Goal: Check status: Check status

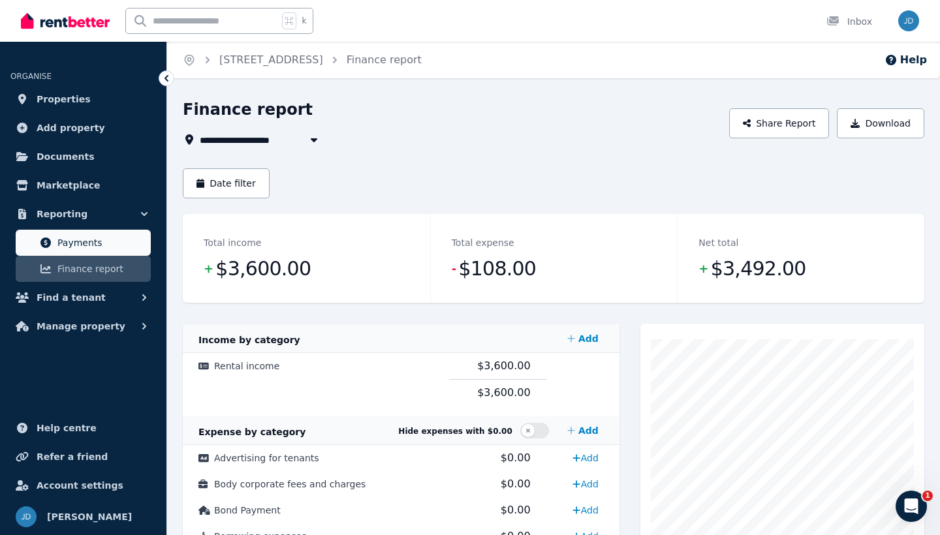
click at [87, 246] on span "Payments" at bounding box center [101, 243] width 88 height 16
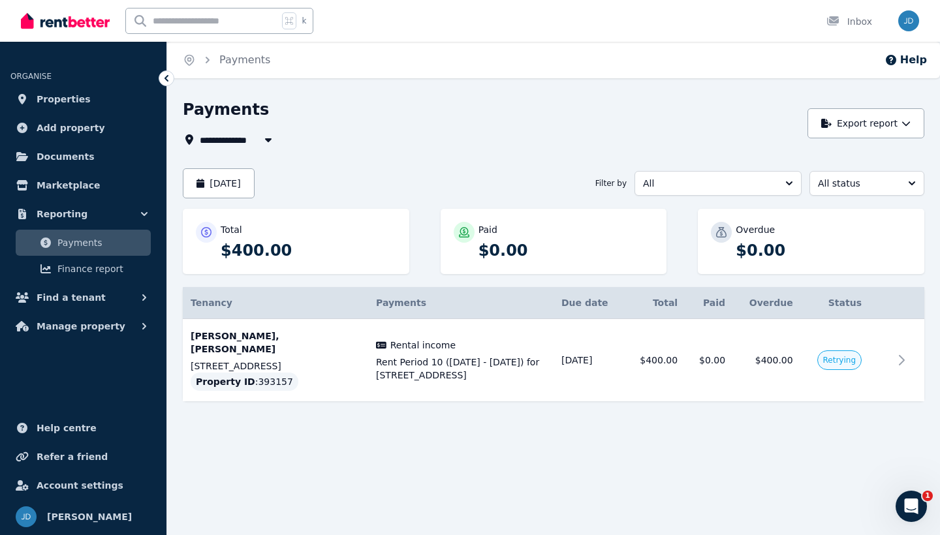
click at [272, 142] on icon "button" at bounding box center [268, 139] width 13 height 10
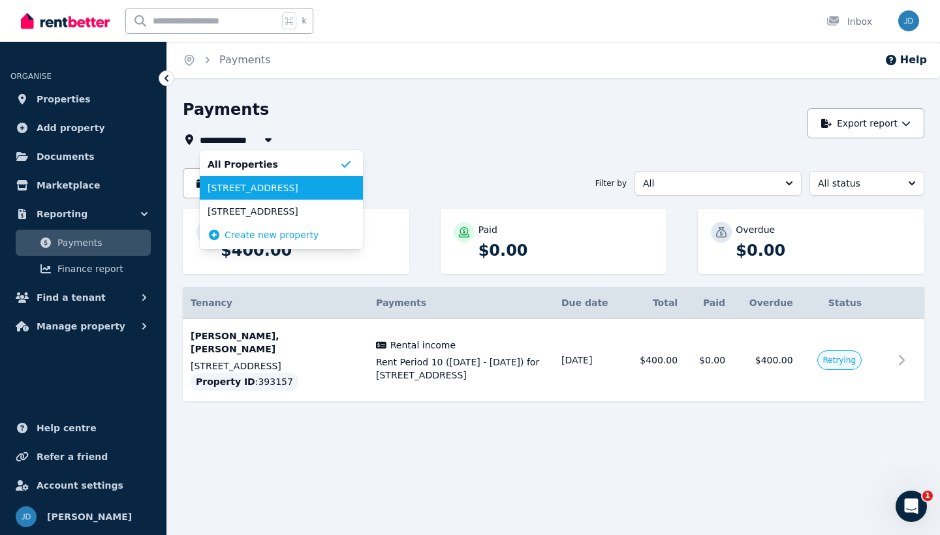
click at [264, 190] on span "[STREET_ADDRESS]" at bounding box center [274, 187] width 132 height 13
type input "**********"
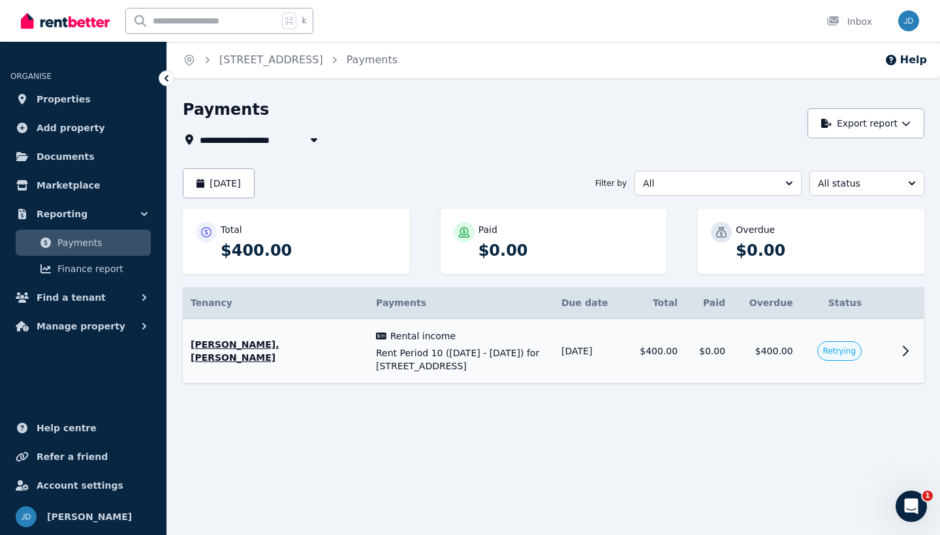
click at [907, 354] on icon at bounding box center [905, 351] width 16 height 16
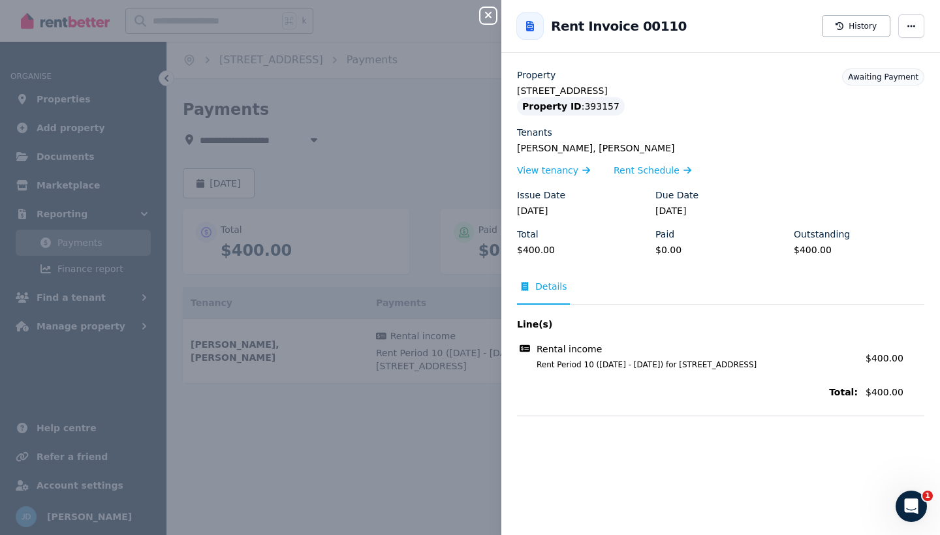
click at [490, 20] on icon "button" at bounding box center [488, 15] width 16 height 10
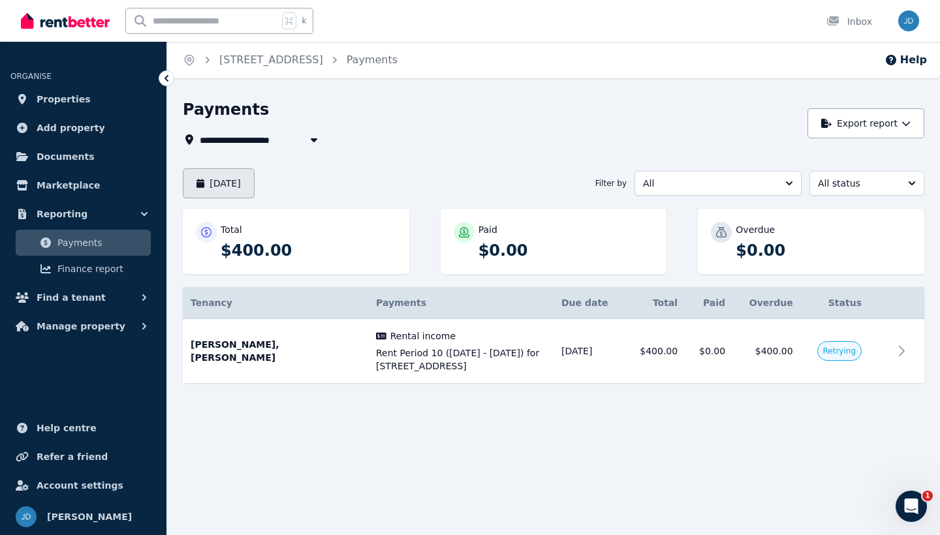
click at [255, 177] on button "[DATE]" at bounding box center [219, 183] width 72 height 30
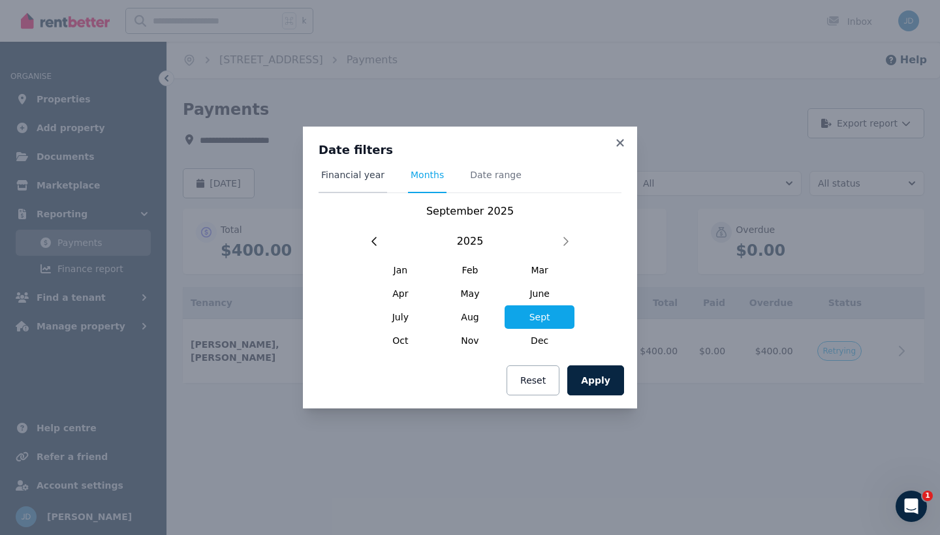
click at [369, 174] on span "Financial year" at bounding box center [352, 174] width 63 height 13
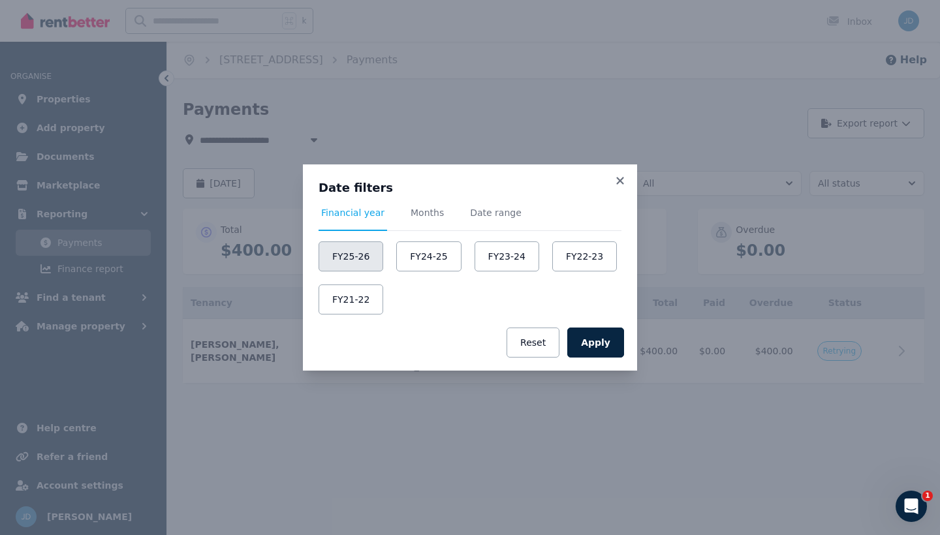
click at [368, 255] on button "FY25-26" at bounding box center [351, 256] width 65 height 30
click at [604, 340] on button "Apply" at bounding box center [595, 343] width 57 height 30
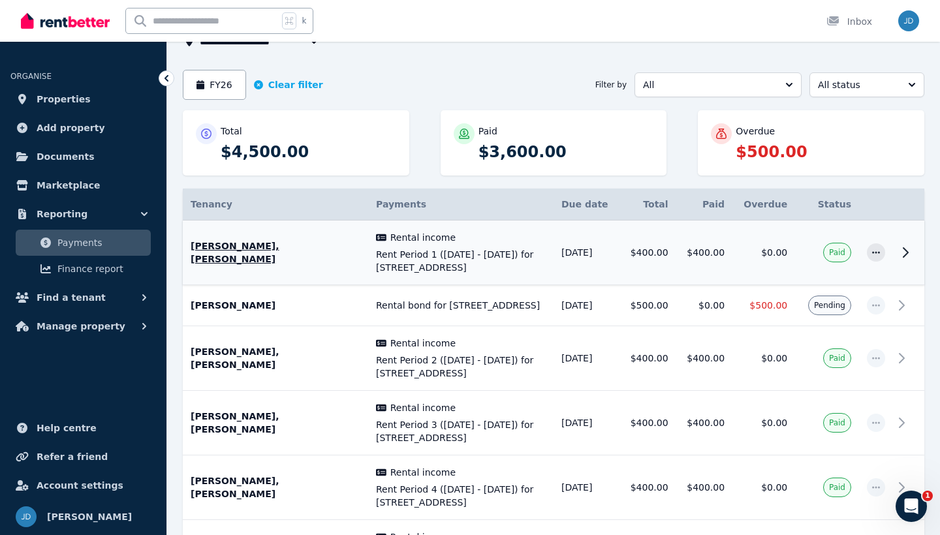
scroll to position [102, 0]
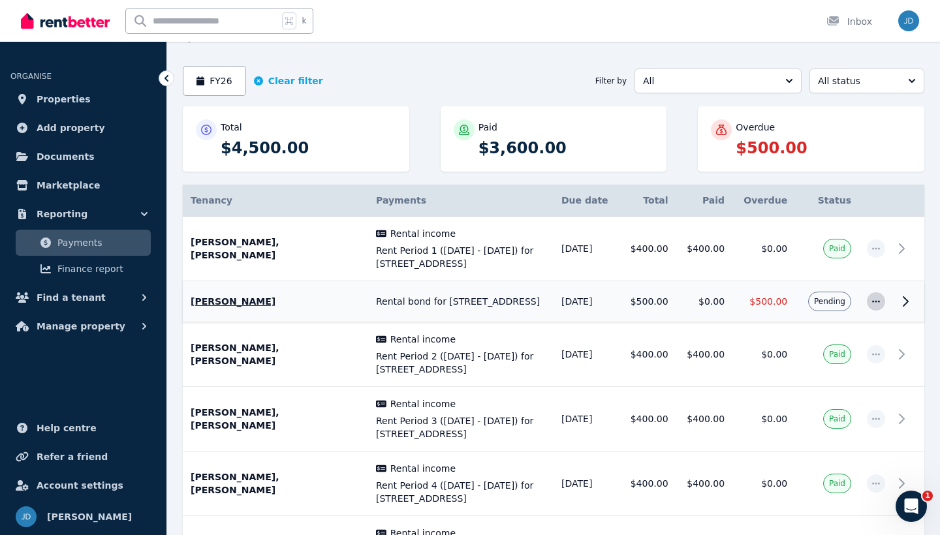
click at [873, 303] on icon "button" at bounding box center [876, 301] width 10 height 9
click at [903, 297] on icon at bounding box center [905, 301] width 5 height 9
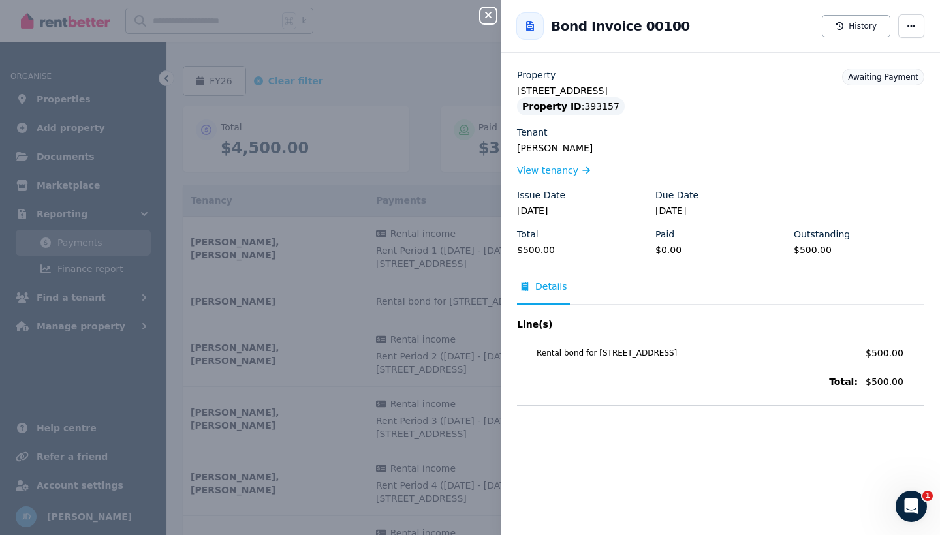
click at [488, 10] on icon "button" at bounding box center [488, 15] width 16 height 10
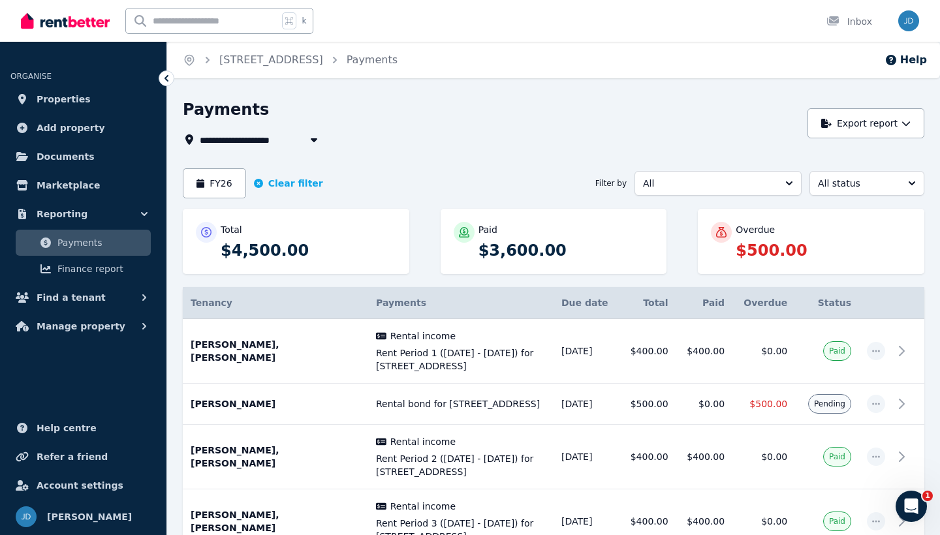
scroll to position [0, 0]
click at [907, 185] on button "All status" at bounding box center [866, 183] width 115 height 25
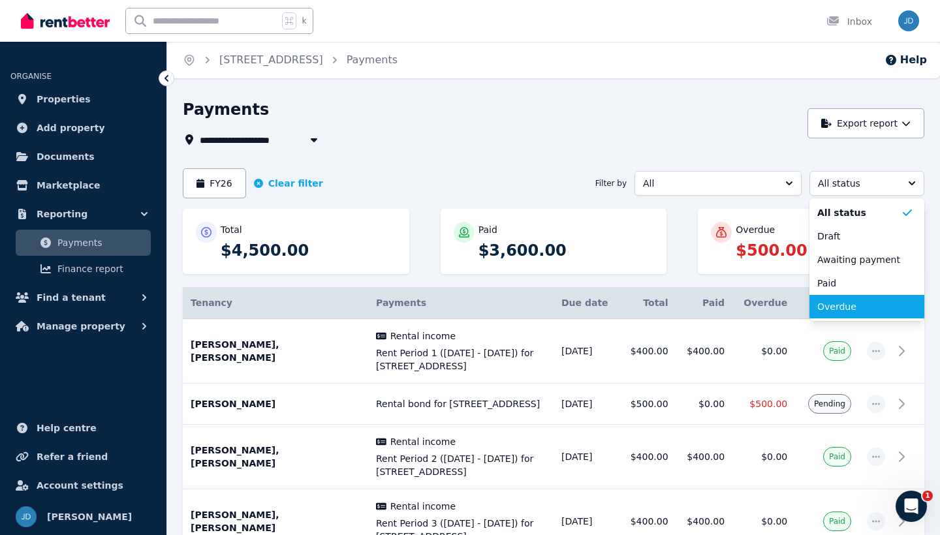
click at [825, 315] on li "Overdue" at bounding box center [866, 306] width 115 height 23
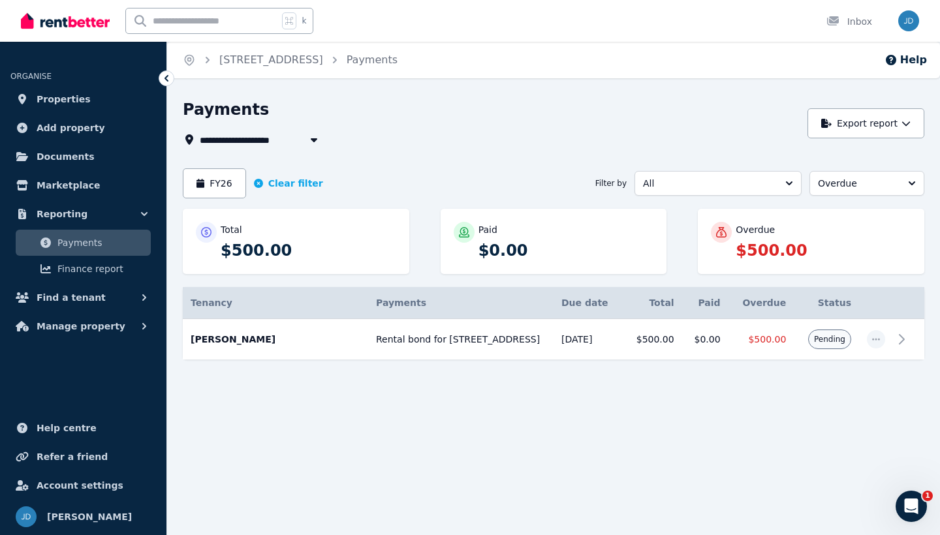
click at [914, 183] on button "Overdue" at bounding box center [866, 183] width 115 height 25
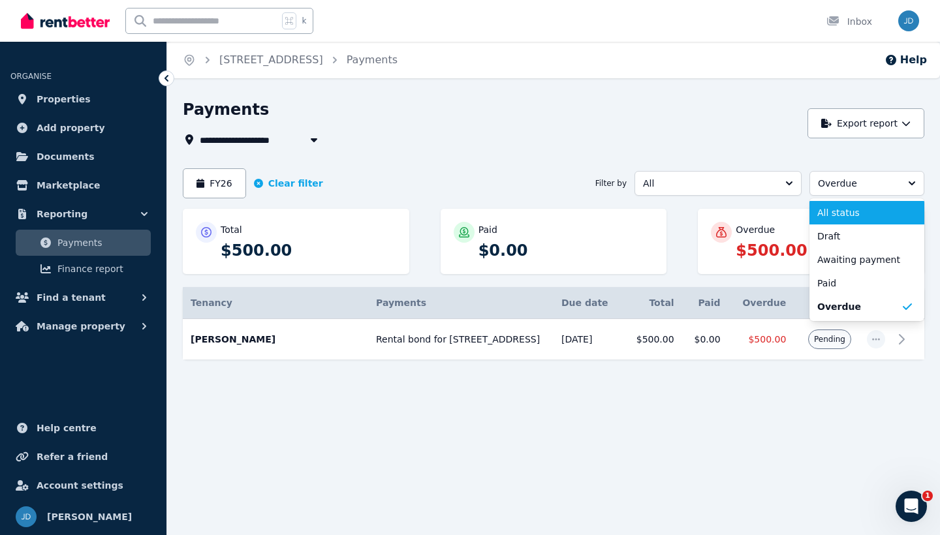
click at [892, 213] on span "All status" at bounding box center [859, 212] width 84 height 13
